Goal: Task Accomplishment & Management: Use online tool/utility

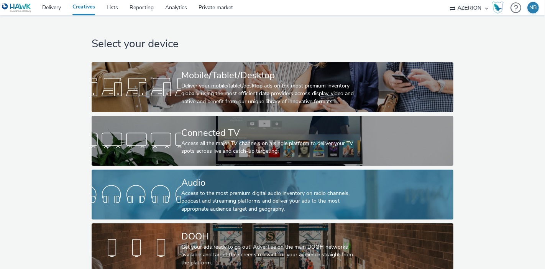
click at [272, 208] on div "Access to the most premium digital audio inventory on radio channels, podcast a…" at bounding box center [270, 200] width 179 height 23
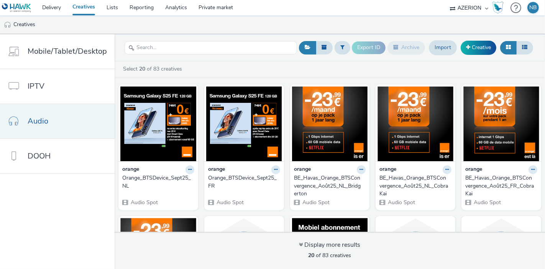
click at [51, 131] on link "Audio" at bounding box center [57, 121] width 115 height 34
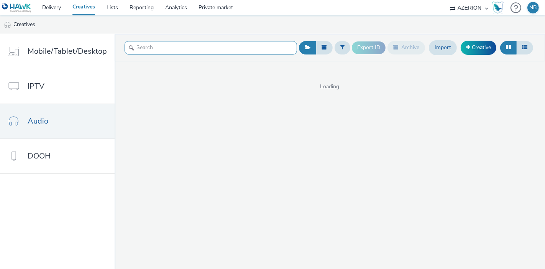
click at [166, 42] on input "text" at bounding box center [211, 47] width 172 height 13
type input "keytrade"
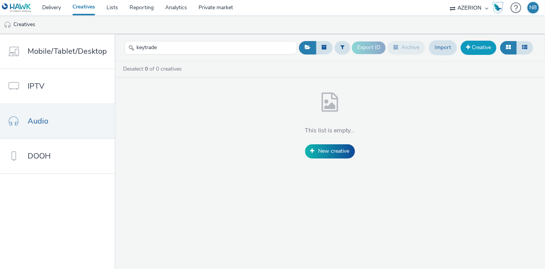
click at [472, 47] on link "Creative" at bounding box center [479, 48] width 36 height 14
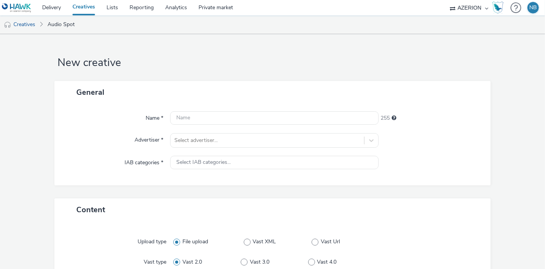
click at [243, 109] on div "Name * 255 Advertiser * Select advertiser... IAB categories * Select IAB catego…" at bounding box center [272, 144] width 436 height 82
click at [188, 115] on input "text" at bounding box center [274, 117] width 208 height 13
paste input "Keytrade-Promo-50-Wave-2_10s_[DATE]_FRE_v1"
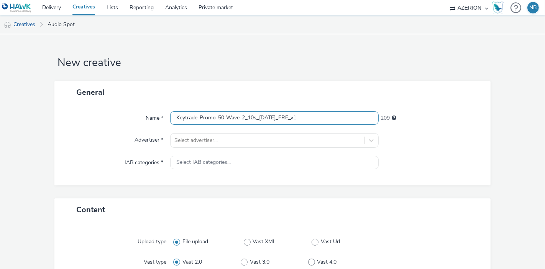
type input "Keytrade-Promo-50-Wave-2_10s_[DATE]_FRE_v1"
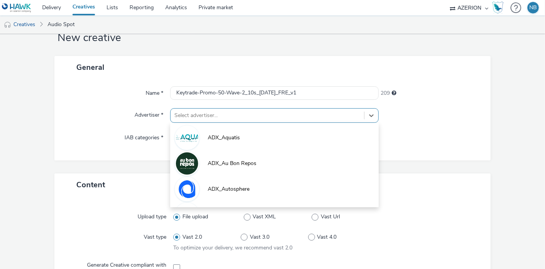
click at [199, 123] on div "option ADX_Aquatis focused, 1 of 10. 10 results available. Use Up and Down to c…" at bounding box center [274, 115] width 208 height 15
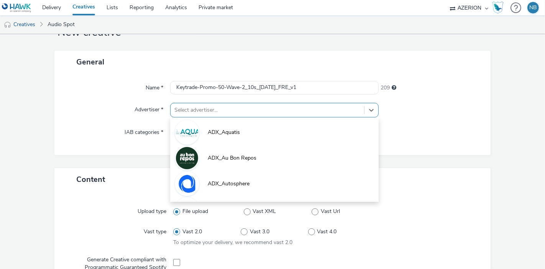
scroll to position [31, 0]
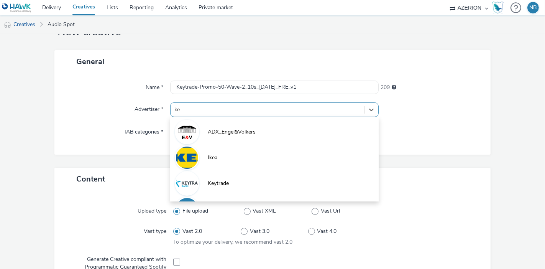
type input "key"
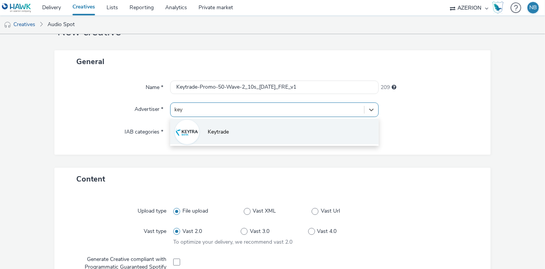
click at [203, 141] on li "Keytrade" at bounding box center [274, 131] width 208 height 26
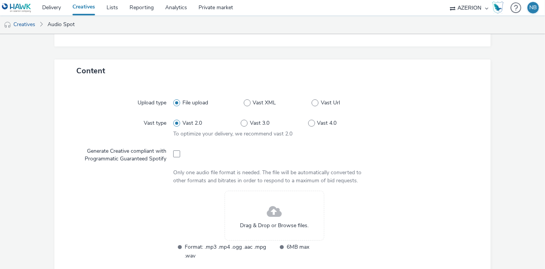
scroll to position [146, 0]
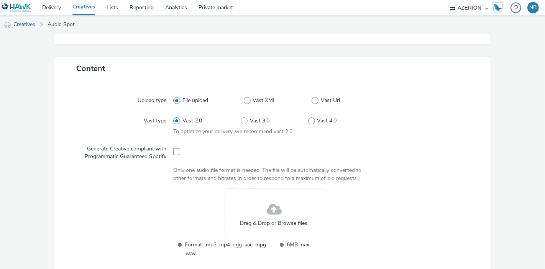
click at [277, 220] on span "Drag & Drop or Browse files." at bounding box center [274, 223] width 69 height 8
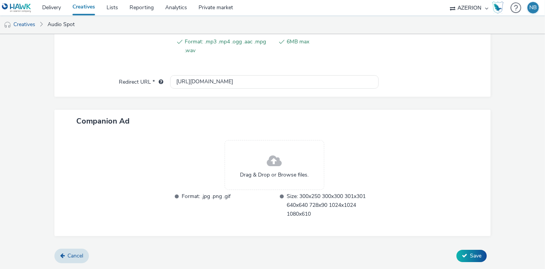
scroll to position [302, 0]
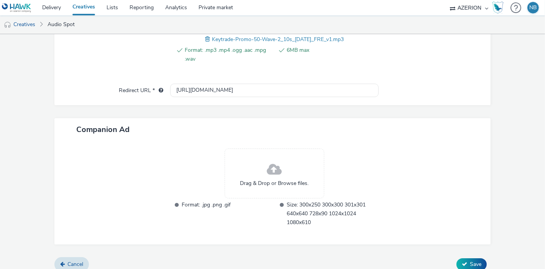
click at [275, 167] on span at bounding box center [274, 169] width 15 height 20
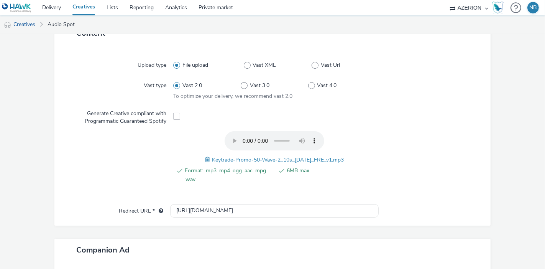
scroll to position [182, 0]
drag, startPoint x: 243, startPoint y: 211, endPoint x: 153, endPoint y: 195, distance: 90.6
click at [153, 195] on div "Upload type File upload Vast XML Vast Url Vast type Vast 2.0 Vast 3.0 Vast 4.0 …" at bounding box center [272, 134] width 436 height 181
paste input "s://[DOMAIN_NAME]/ddm/trackclk/N2264380.4334479AZERIONBE/B34039133.428583961;dc…"
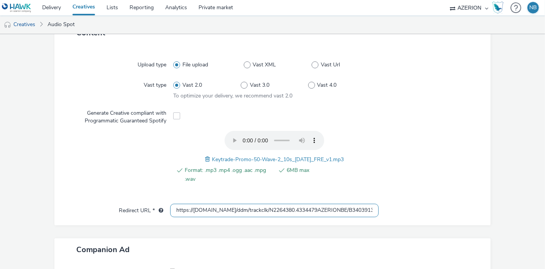
scroll to position [0, 464]
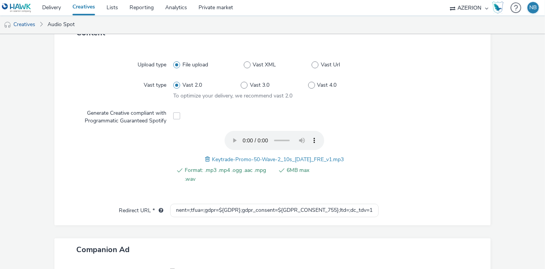
click at [33, 160] on form "New creative General Name * Keytrade-Promo-50-Wave-2_10s_[DATE]_FRE_v1 209 Adve…" at bounding box center [272, 112] width 545 height 520
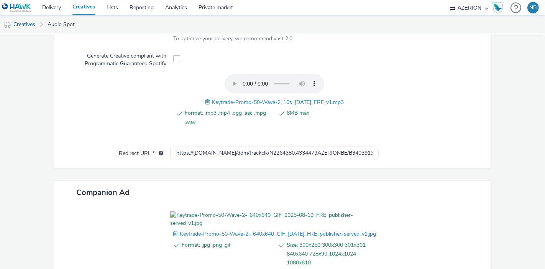
scroll to position [263, 0]
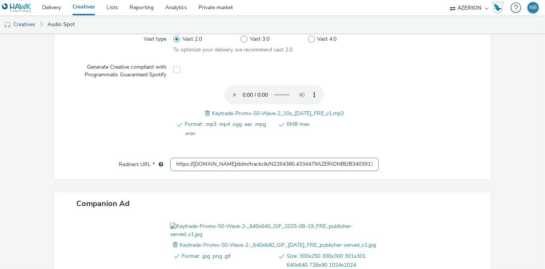
click at [215, 164] on input "https://[DOMAIN_NAME]/ddm/trackclk/N2264380.4334479AZERIONBE/B34039133.42858396…" at bounding box center [274, 164] width 208 height 13
click at [4, 177] on form "New creative Error undefined : undefined must be a valid URL General Name * Key…" at bounding box center [272, 49] width 545 height 555
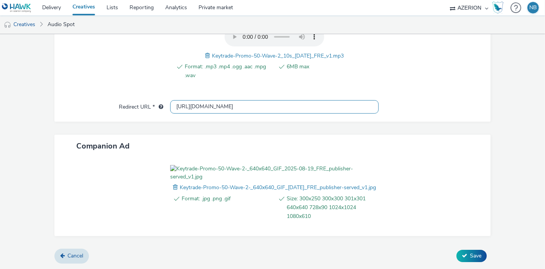
scroll to position [328, 0]
type input "[URL][DOMAIN_NAME]"
click at [28, 186] on form "New creative General Name * Keytrade-Promo-50-Wave-2_10s_[DATE]_FRE_v1 209 Adve…" at bounding box center [272, 9] width 545 height 520
click at [470, 254] on span "Save" at bounding box center [475, 255] width 11 height 7
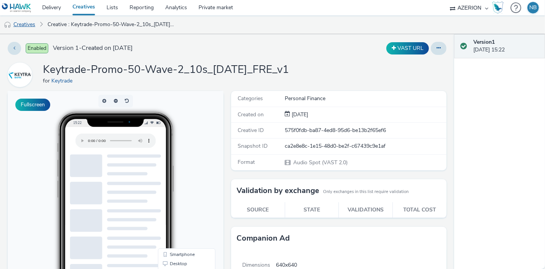
click at [26, 26] on link "Creatives" at bounding box center [19, 24] width 39 height 18
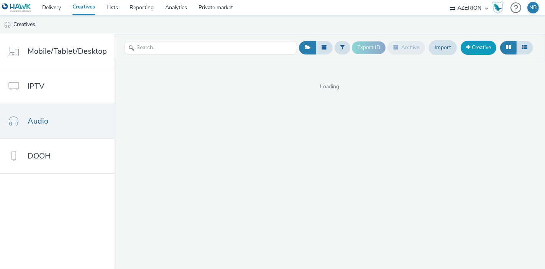
click at [482, 45] on link "Creative" at bounding box center [479, 48] width 36 height 14
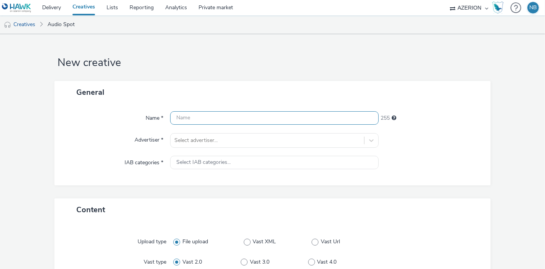
click at [200, 111] on input "text" at bounding box center [274, 117] width 208 height 13
paste input "Keytrade-Promo-50-Wave-2_10s_[DATE]_DUT_v1"
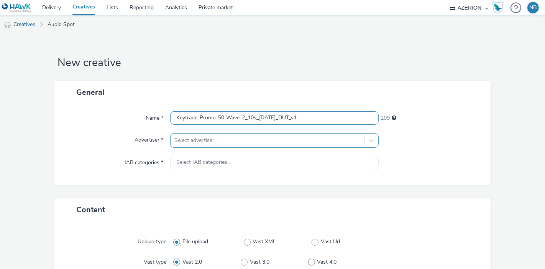
type input "Keytrade-Promo-50-Wave-2_10s_[DATE]_DUT_v1"
click at [215, 145] on div "Select advertiser..." at bounding box center [274, 140] width 208 height 15
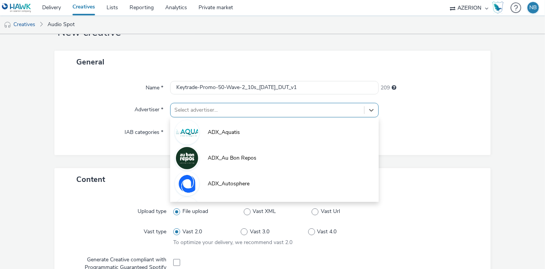
scroll to position [31, 0]
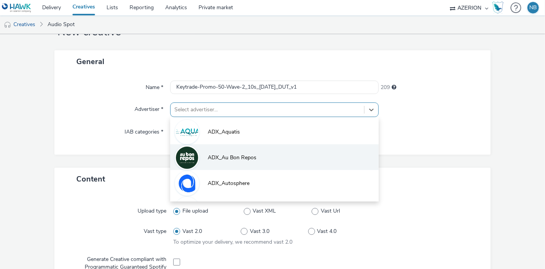
type input "D"
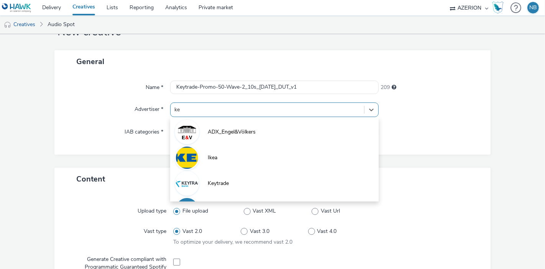
type input "key"
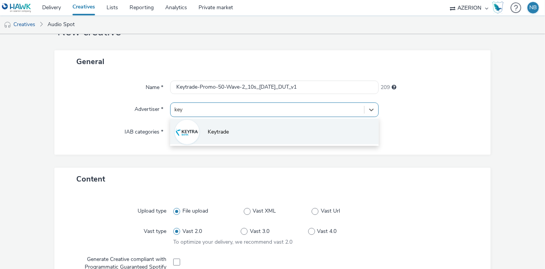
click at [227, 138] on li "Keytrade" at bounding box center [274, 131] width 208 height 26
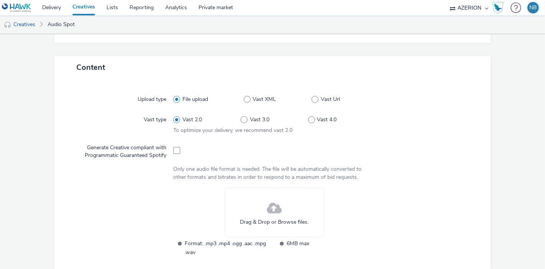
scroll to position [175, 0]
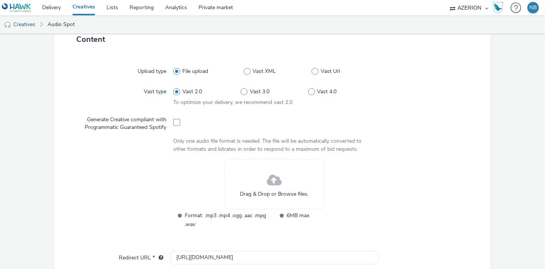
click at [269, 181] on span at bounding box center [274, 180] width 15 height 20
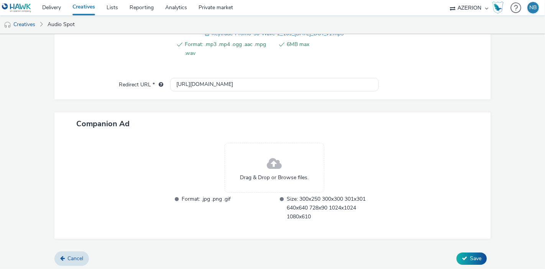
scroll to position [309, 0]
click at [271, 166] on span at bounding box center [274, 163] width 15 height 20
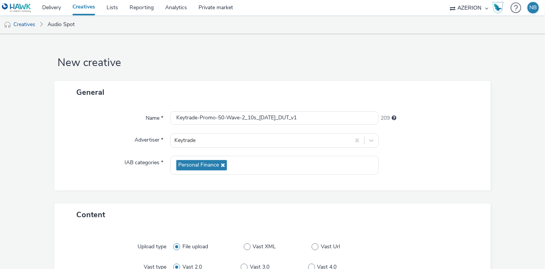
scroll to position [328, 0]
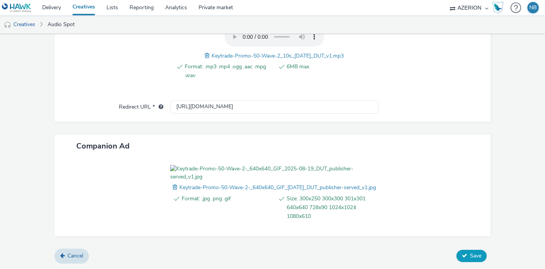
click at [460, 249] on button "Save" at bounding box center [471, 255] width 30 height 12
